Goal: Information Seeking & Learning: Learn about a topic

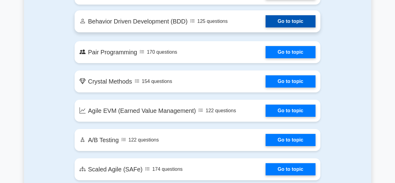
scroll to position [1065, 0]
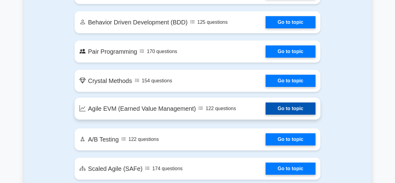
click at [280, 105] on link "Go to topic" at bounding box center [290, 108] width 50 height 12
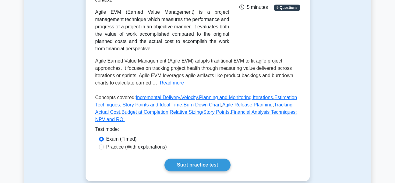
scroll to position [183, 0]
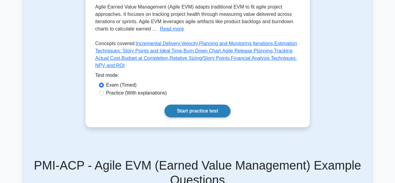
click at [178, 104] on link "Start practice test" at bounding box center [197, 110] width 66 height 13
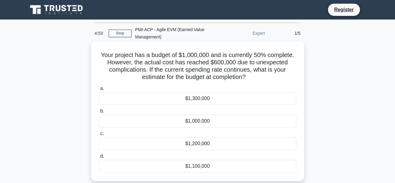
click at [190, 98] on div "$1,300,000" at bounding box center [197, 98] width 197 height 13
click at [99, 90] on input "a. $1,300,000" at bounding box center [99, 88] width 0 height 4
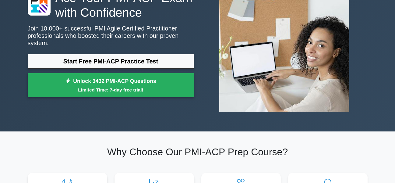
scroll to position [61, 0]
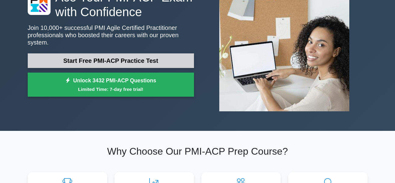
click at [125, 58] on link "Start Free PMI-ACP Practice Test" at bounding box center [111, 60] width 166 height 15
